Goal: Task Accomplishment & Management: Manage account settings

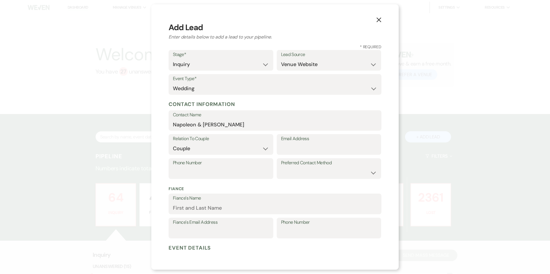
select select "1"
select select "5"
select select "1"
select select "637"
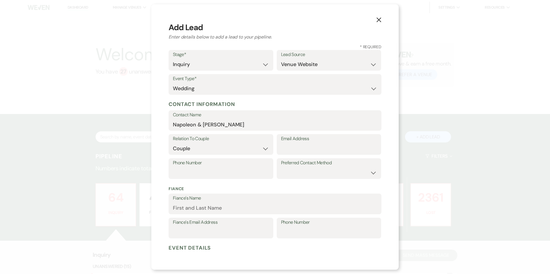
click at [378, 18] on icon "X" at bounding box center [378, 19] width 5 height 5
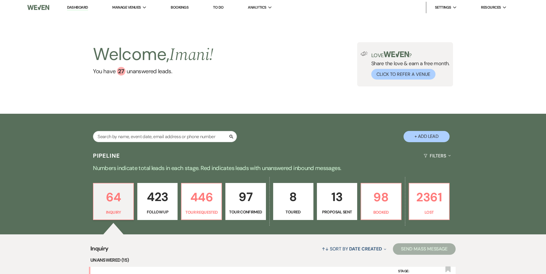
click at [179, 8] on link "Bookings" at bounding box center [180, 7] width 18 height 5
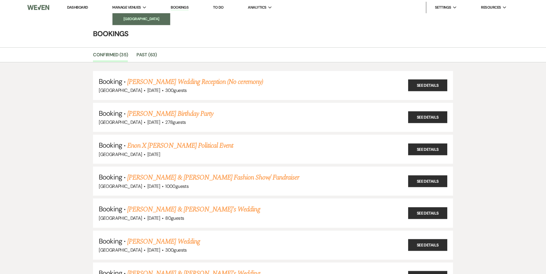
click at [137, 17] on li "[GEOGRAPHIC_DATA]" at bounding box center [141, 19] width 52 height 6
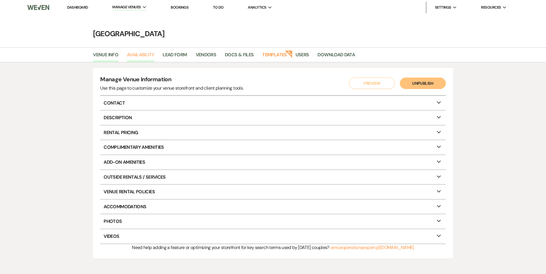
click at [142, 53] on link "Availability" at bounding box center [140, 56] width 27 height 11
select select "2"
select select "2026"
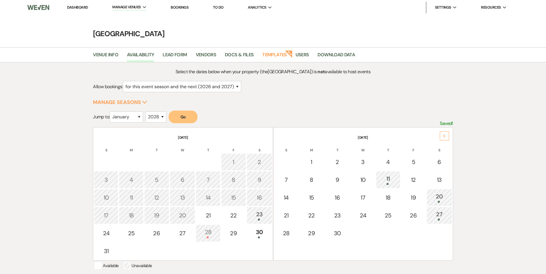
click at [257, 183] on div "9" at bounding box center [259, 180] width 19 height 9
select select "other"
select select "false"
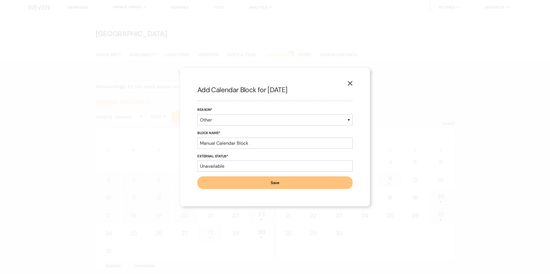
click at [350, 87] on button "X" at bounding box center [350, 83] width 9 height 10
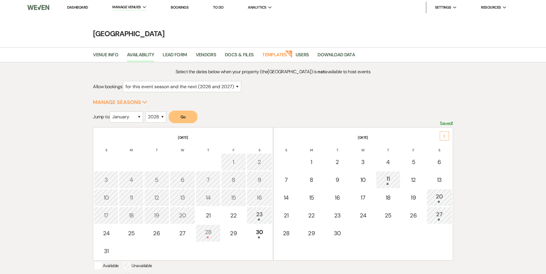
click at [186, 8] on link "Bookings" at bounding box center [180, 7] width 18 height 5
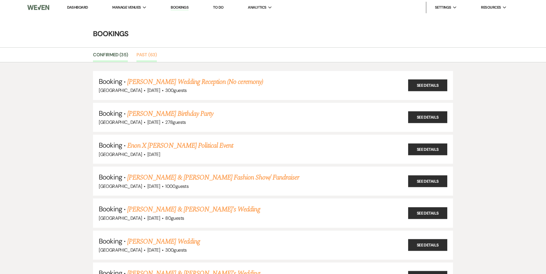
click at [152, 56] on link "Past (63)" at bounding box center [146, 56] width 20 height 11
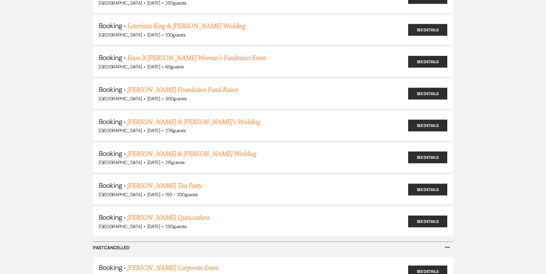
scroll to position [1844, 0]
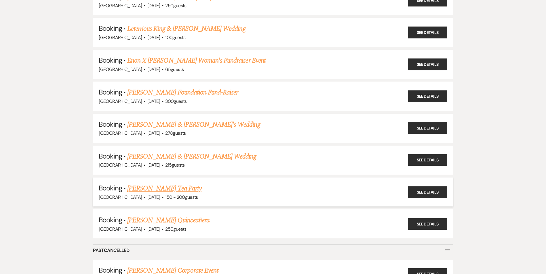
click at [156, 190] on link "[PERSON_NAME] Tea Party" at bounding box center [164, 188] width 74 height 10
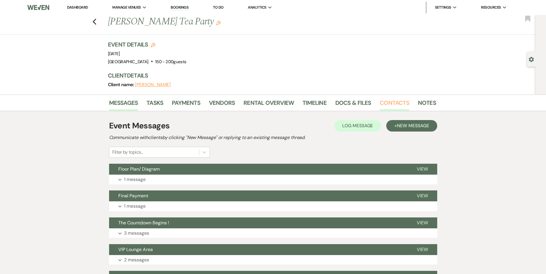
click at [392, 104] on link "Contacts" at bounding box center [394, 104] width 30 height 13
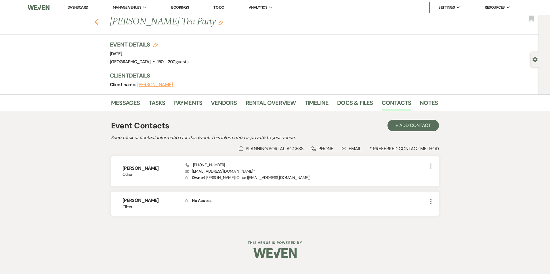
click at [96, 21] on use "button" at bounding box center [97, 22] width 4 height 6
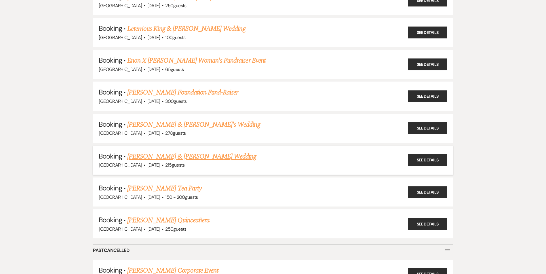
click at [153, 158] on link "[PERSON_NAME] & [PERSON_NAME] Wedding" at bounding box center [191, 157] width 129 height 10
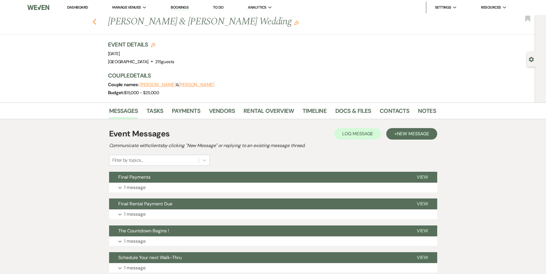
click at [96, 24] on use "button" at bounding box center [94, 22] width 4 height 6
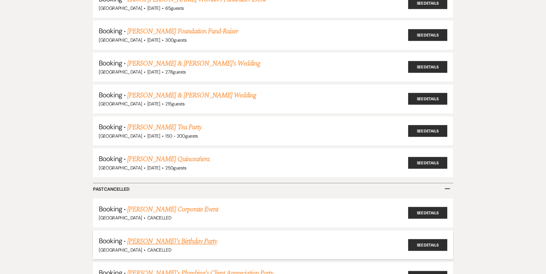
scroll to position [1902, 0]
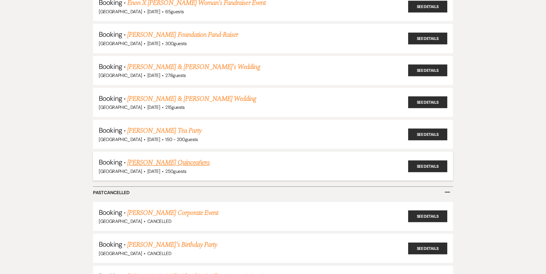
click at [157, 164] on link "[PERSON_NAME] Quinceañera" at bounding box center [168, 163] width 82 height 10
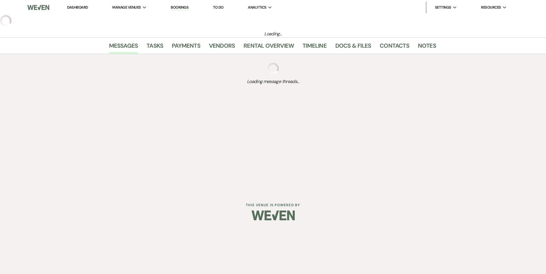
select select "5"
select select "15"
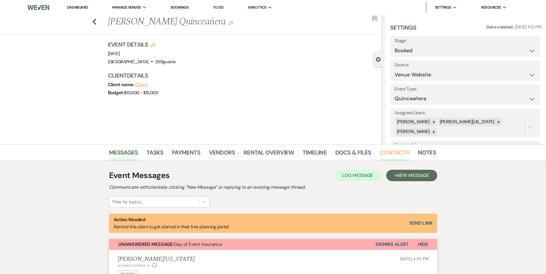
click at [402, 151] on link "Contacts" at bounding box center [394, 154] width 30 height 13
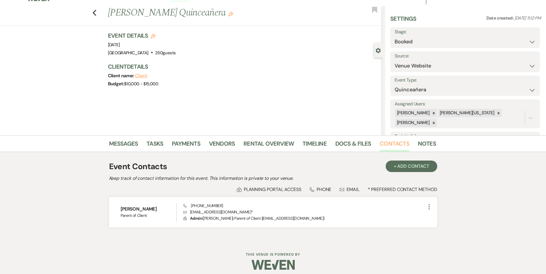
scroll to position [13, 0]
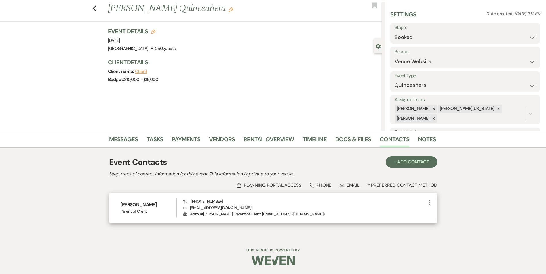
drag, startPoint x: 118, startPoint y: 205, endPoint x: 165, endPoint y: 206, distance: 46.6
click at [165, 206] on div "[PERSON_NAME] Parent of Client Phone [PHONE_NUMBER] Envelope [EMAIL_ADDRESS][DO…" at bounding box center [273, 208] width 328 height 30
copy h6 "[PERSON_NAME]"
click at [97, 10] on icon "Previous" at bounding box center [94, 8] width 4 height 7
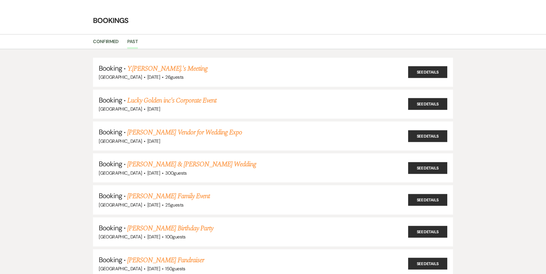
scroll to position [1902, 0]
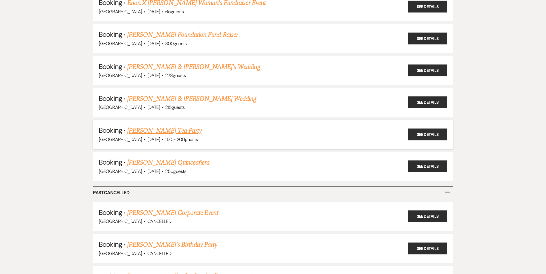
click at [166, 131] on link "[PERSON_NAME] Tea Party" at bounding box center [164, 131] width 74 height 10
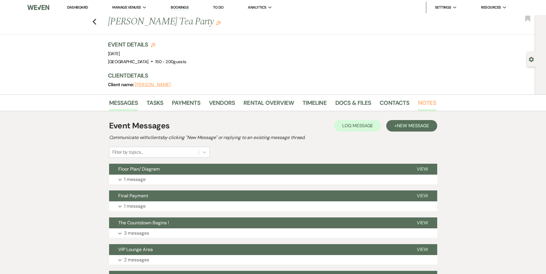
click at [418, 102] on link "Notes" at bounding box center [427, 104] width 18 height 13
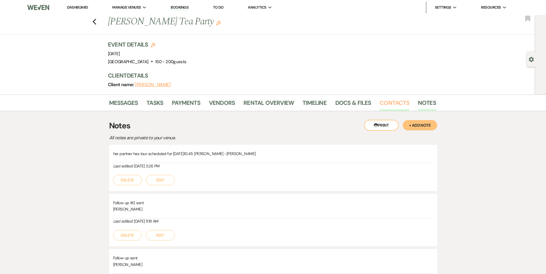
click at [403, 102] on link "Contacts" at bounding box center [394, 104] width 30 height 13
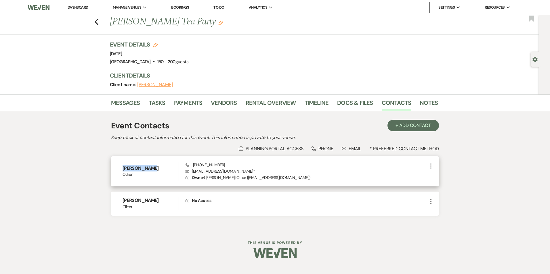
drag, startPoint x: 122, startPoint y: 168, endPoint x: 182, endPoint y: 169, distance: 59.8
click at [182, 169] on div "[PERSON_NAME] Other Phone [PHONE_NUMBER] Envelope [EMAIL_ADDRESS][DOMAIN_NAME] …" at bounding box center [275, 171] width 328 height 30
copy h6 "[PERSON_NAME]"
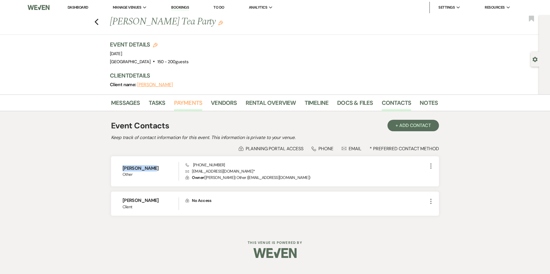
click at [180, 102] on link "Payments" at bounding box center [188, 104] width 28 height 13
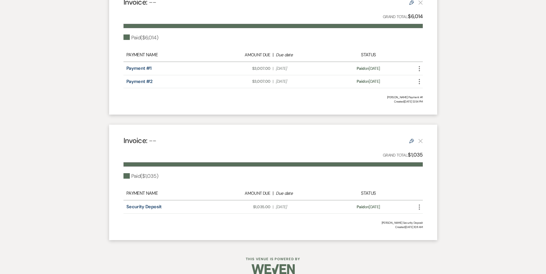
scroll to position [316, 0]
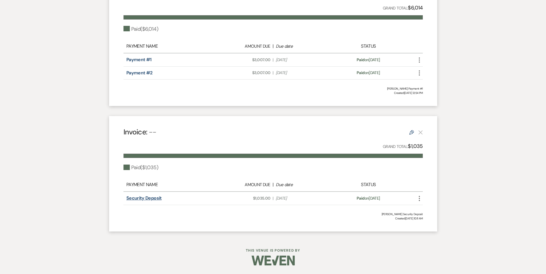
click at [151, 200] on link "Security Deposit" at bounding box center [143, 198] width 35 height 6
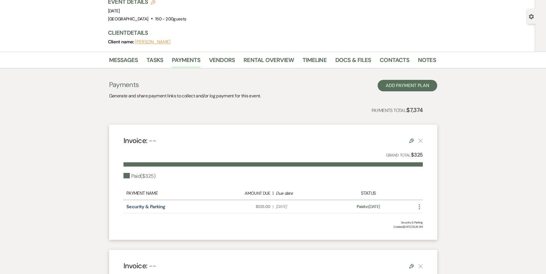
scroll to position [0, 0]
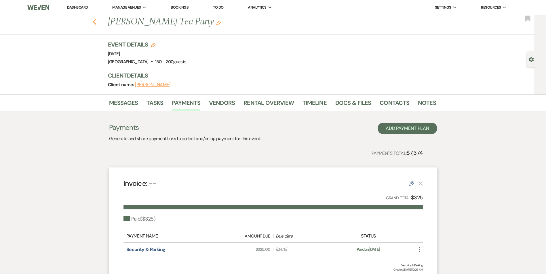
click at [97, 23] on icon "Previous" at bounding box center [94, 21] width 4 height 7
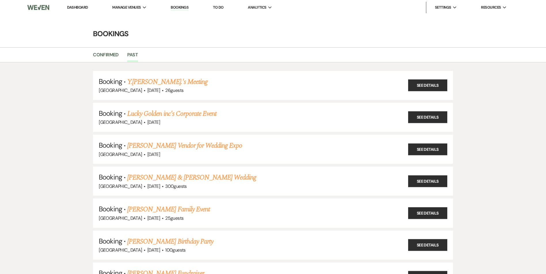
scroll to position [1902, 0]
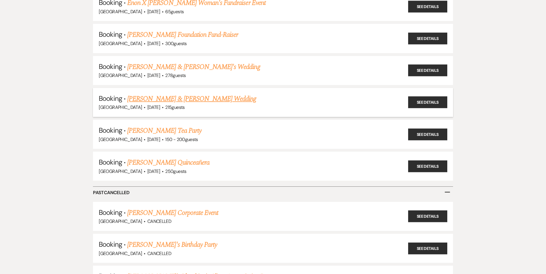
click at [144, 102] on link "[PERSON_NAME] & [PERSON_NAME] Wedding" at bounding box center [191, 99] width 129 height 10
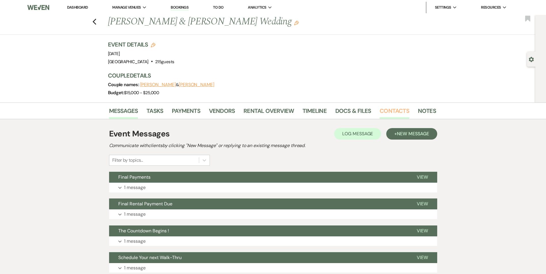
click at [394, 113] on link "Contacts" at bounding box center [394, 112] width 30 height 13
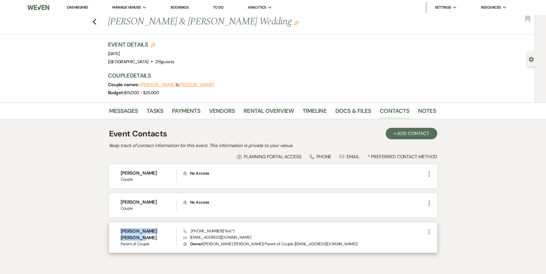
drag, startPoint x: 120, startPoint y: 235, endPoint x: 172, endPoint y: 237, distance: 51.8
click at [172, 237] on div "[PERSON_NAME] [PERSON_NAME] Parent of Couple Phone [PHONE_NUMBER] (Text*) Envel…" at bounding box center [273, 238] width 328 height 30
copy h6 "[PERSON_NAME] [PERSON_NAME]"
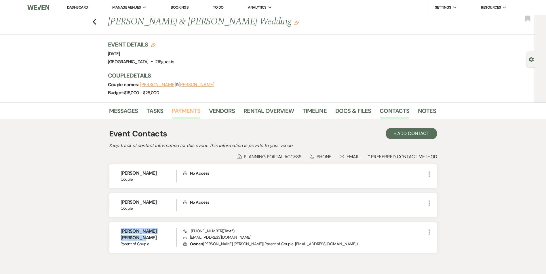
click at [178, 108] on link "Payments" at bounding box center [186, 112] width 28 height 13
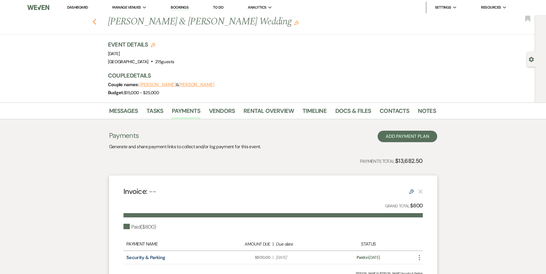
click at [96, 20] on icon "Previous" at bounding box center [94, 21] width 4 height 7
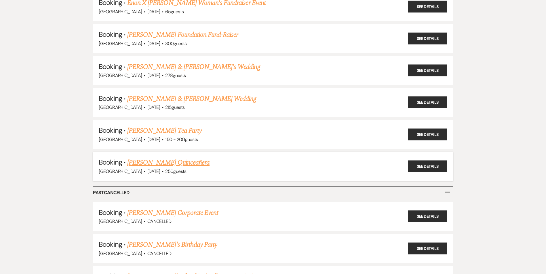
click at [171, 161] on link "[PERSON_NAME] Quinceañera" at bounding box center [168, 163] width 82 height 10
select select "5"
select select "15"
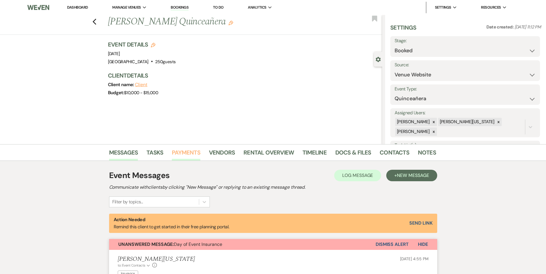
click at [178, 155] on link "Payments" at bounding box center [186, 154] width 28 height 13
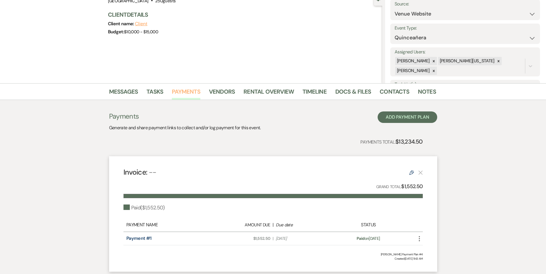
scroll to position [60, 0]
